Goal: Task Accomplishment & Management: Complete application form

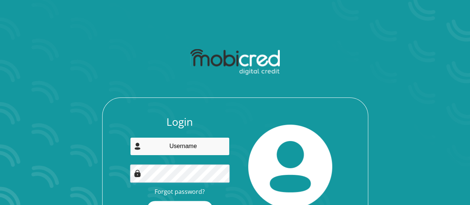
type input "zimvuzethu@gmail.com"
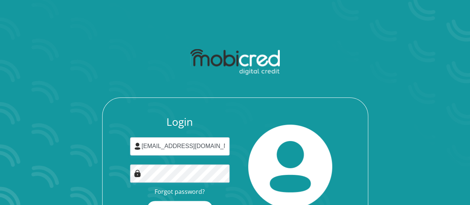
click at [271, 190] on img at bounding box center [290, 167] width 84 height 84
click at [178, 203] on button "Login" at bounding box center [180, 209] width 66 height 17
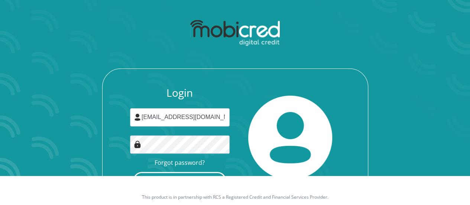
scroll to position [30, 0]
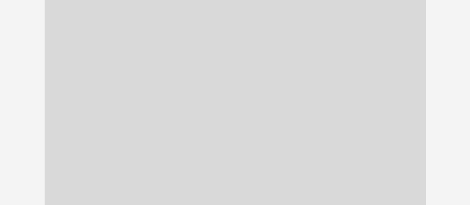
scroll to position [188, 0]
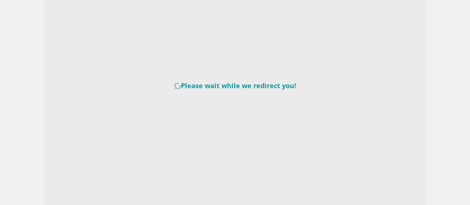
click at [115, 117] on div "Please wait while we redirect you!" at bounding box center [235, 102] width 470 height 205
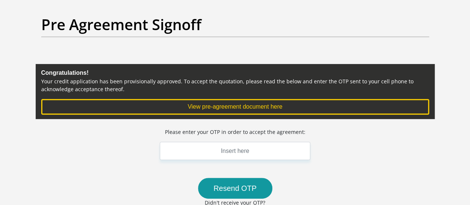
scroll to position [59, 0]
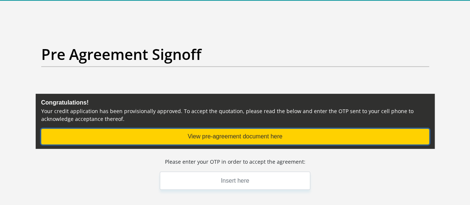
click at [230, 129] on button "View pre-agreement document here" at bounding box center [235, 137] width 388 height 16
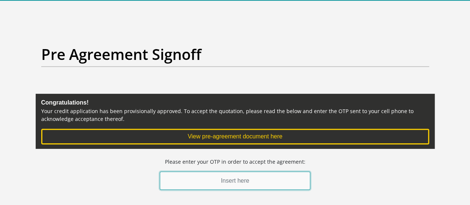
click at [209, 171] on input "text" at bounding box center [235, 180] width 151 height 18
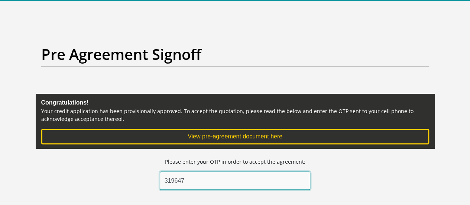
click at [169, 171] on input "319647" at bounding box center [235, 180] width 151 height 18
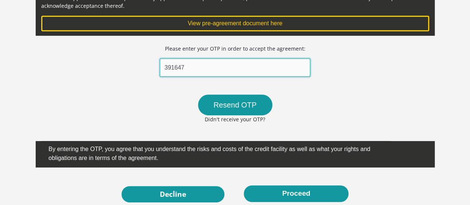
scroll to position [173, 0]
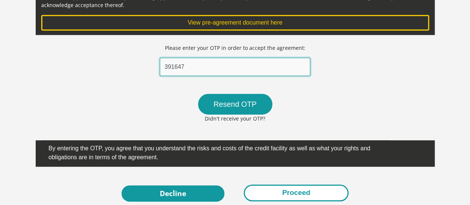
type input "391647"
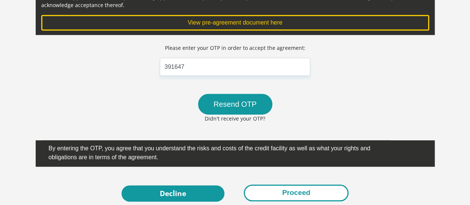
click at [289, 184] on button "Proceed" at bounding box center [296, 192] width 105 height 17
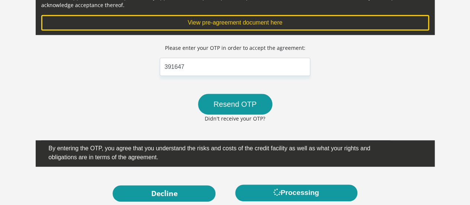
scroll to position [0, 0]
